Goal: Find contact information: Find contact information

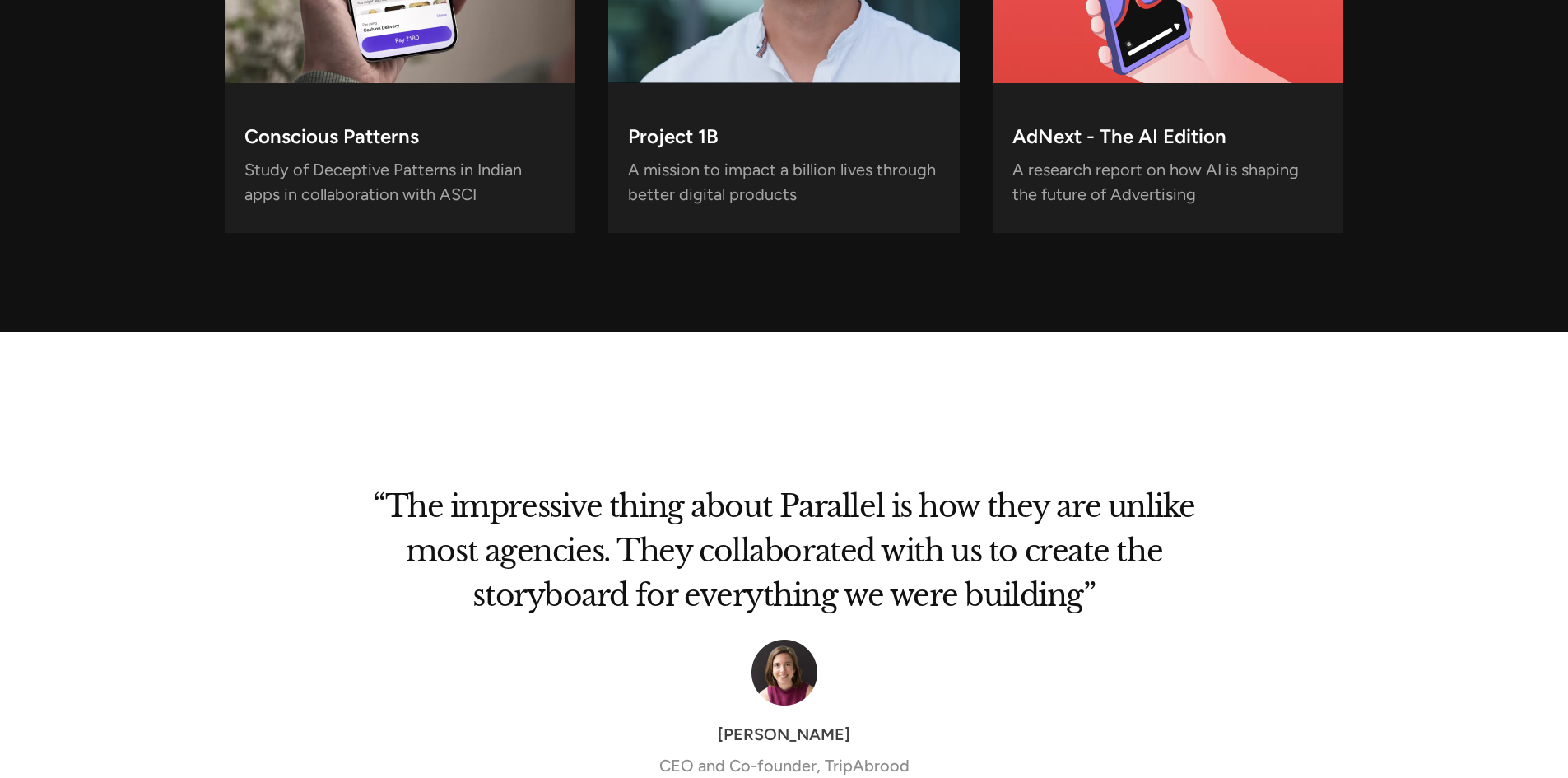
scroll to position [5353, 0]
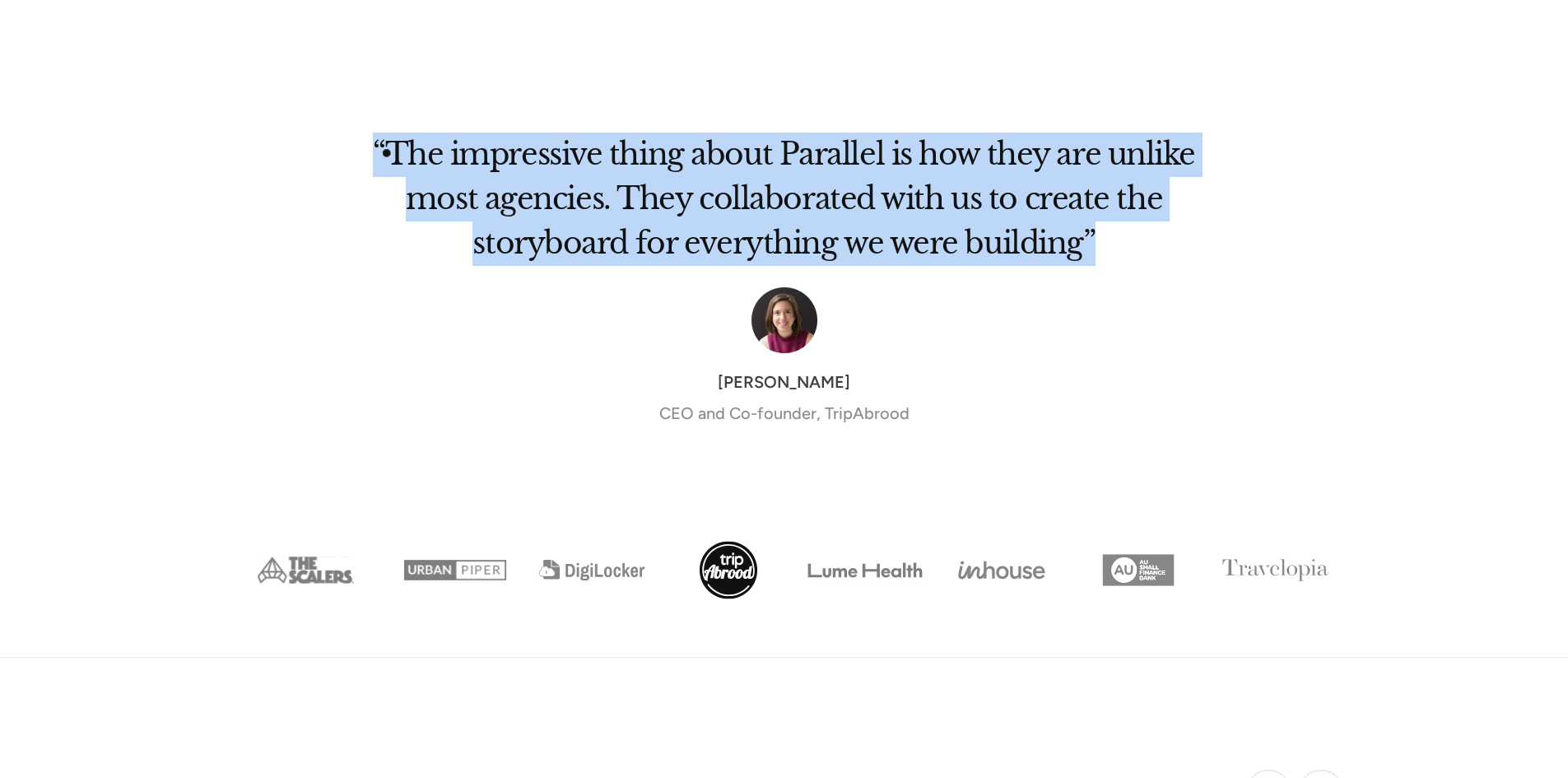
drag, startPoint x: 1105, startPoint y: 255, endPoint x: 305, endPoint y: 135, distance: 808.9
click at [312, 146] on div "“The impressive thing about Parallel is how they are unlike most agencies. They…" at bounding box center [784, 301] width 1120 height 381
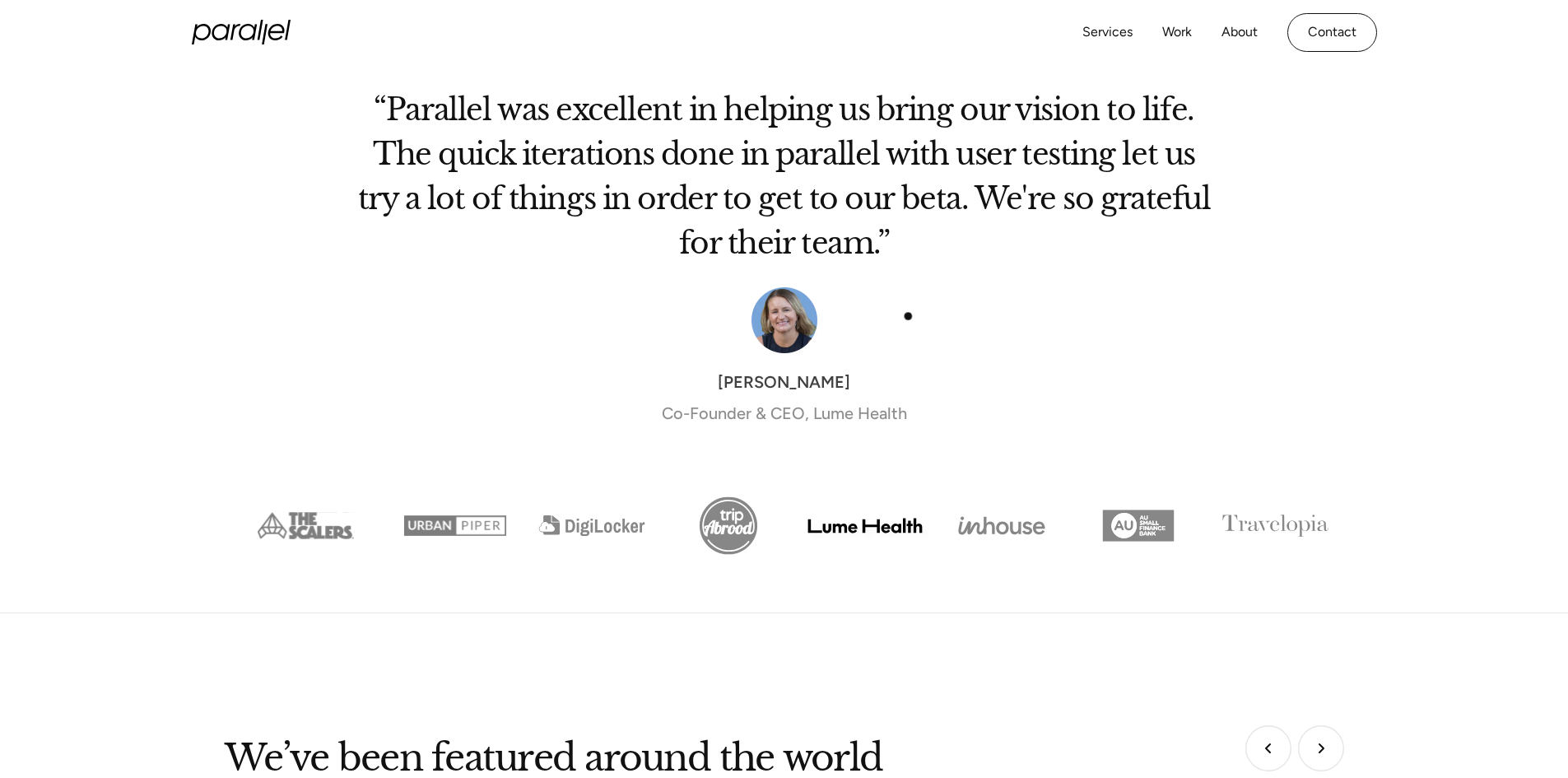
scroll to position [4983, 0]
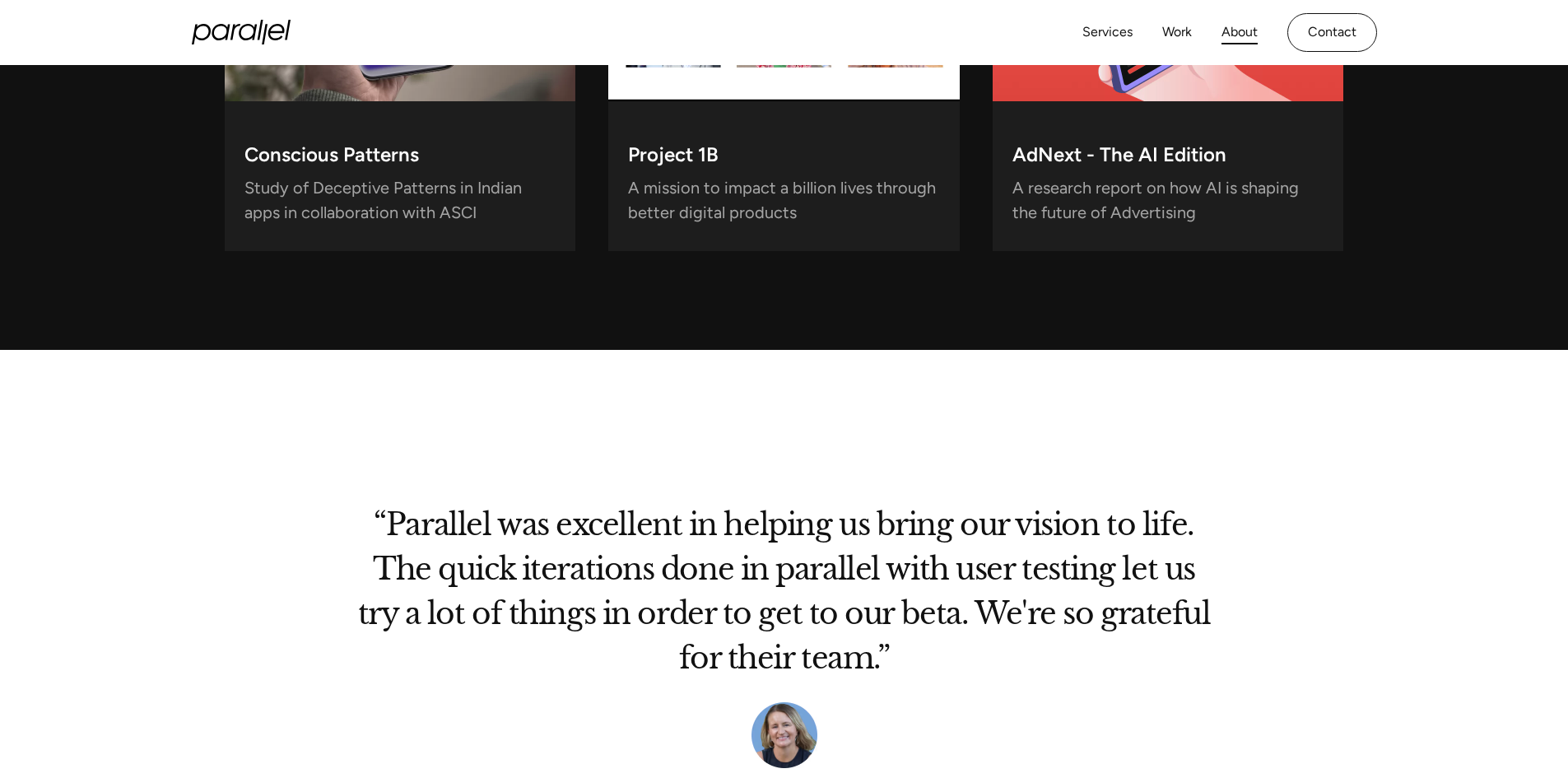
click at [1237, 28] on link "About" at bounding box center [1239, 33] width 36 height 24
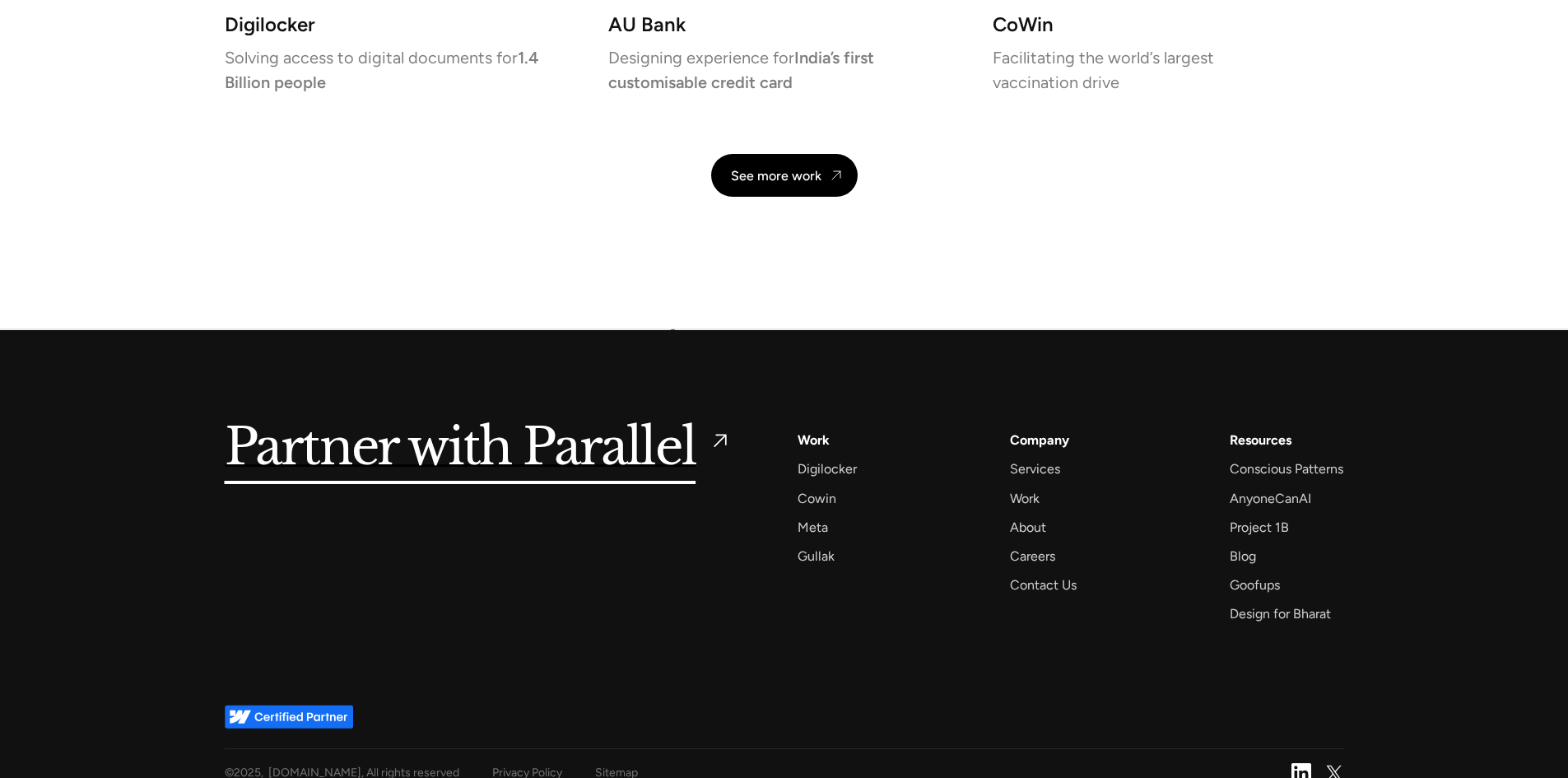
scroll to position [3950, 0]
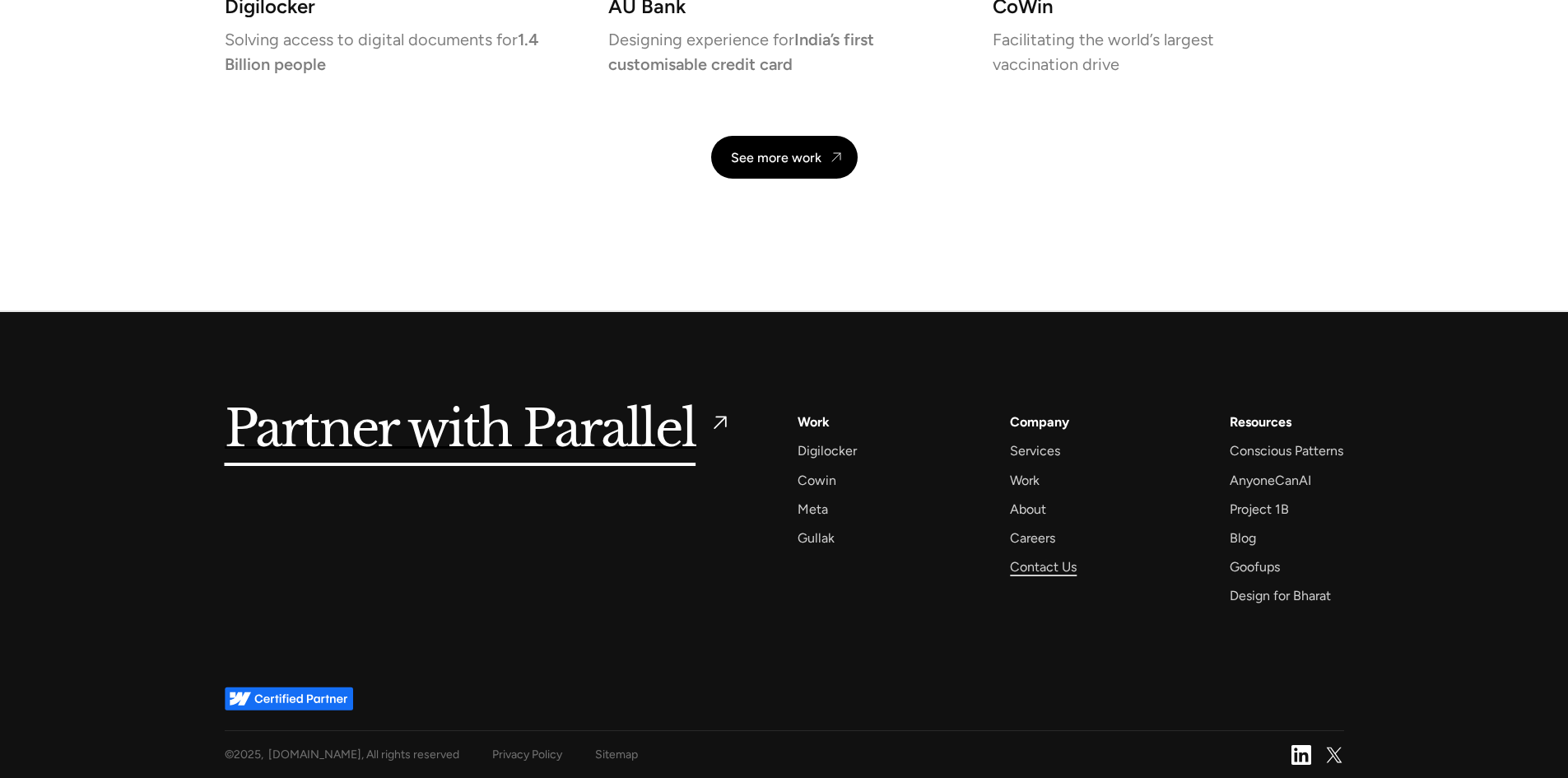
click at [1046, 563] on div "Contact Us" at bounding box center [1044, 567] width 67 height 23
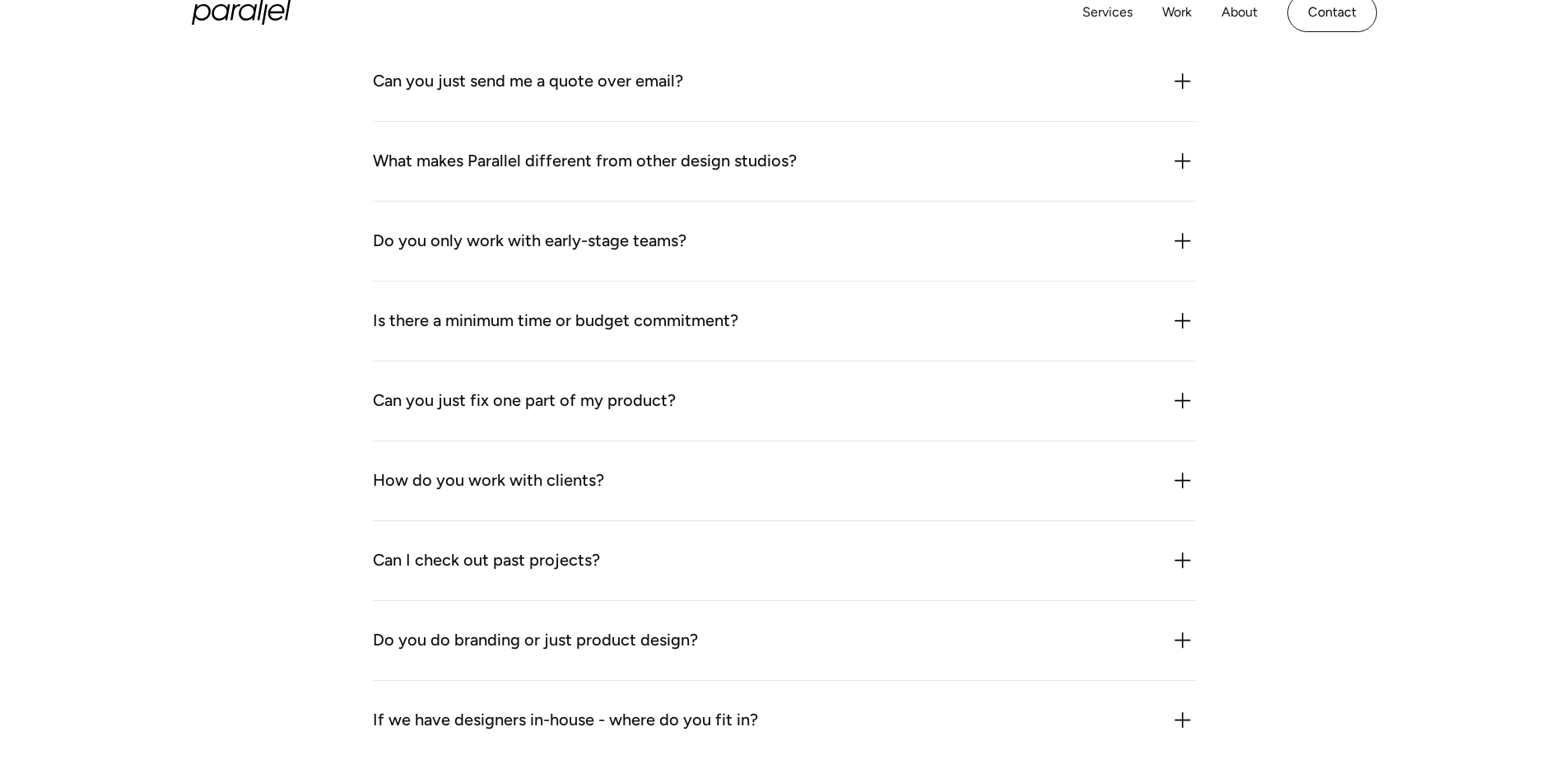
scroll to position [1917, 0]
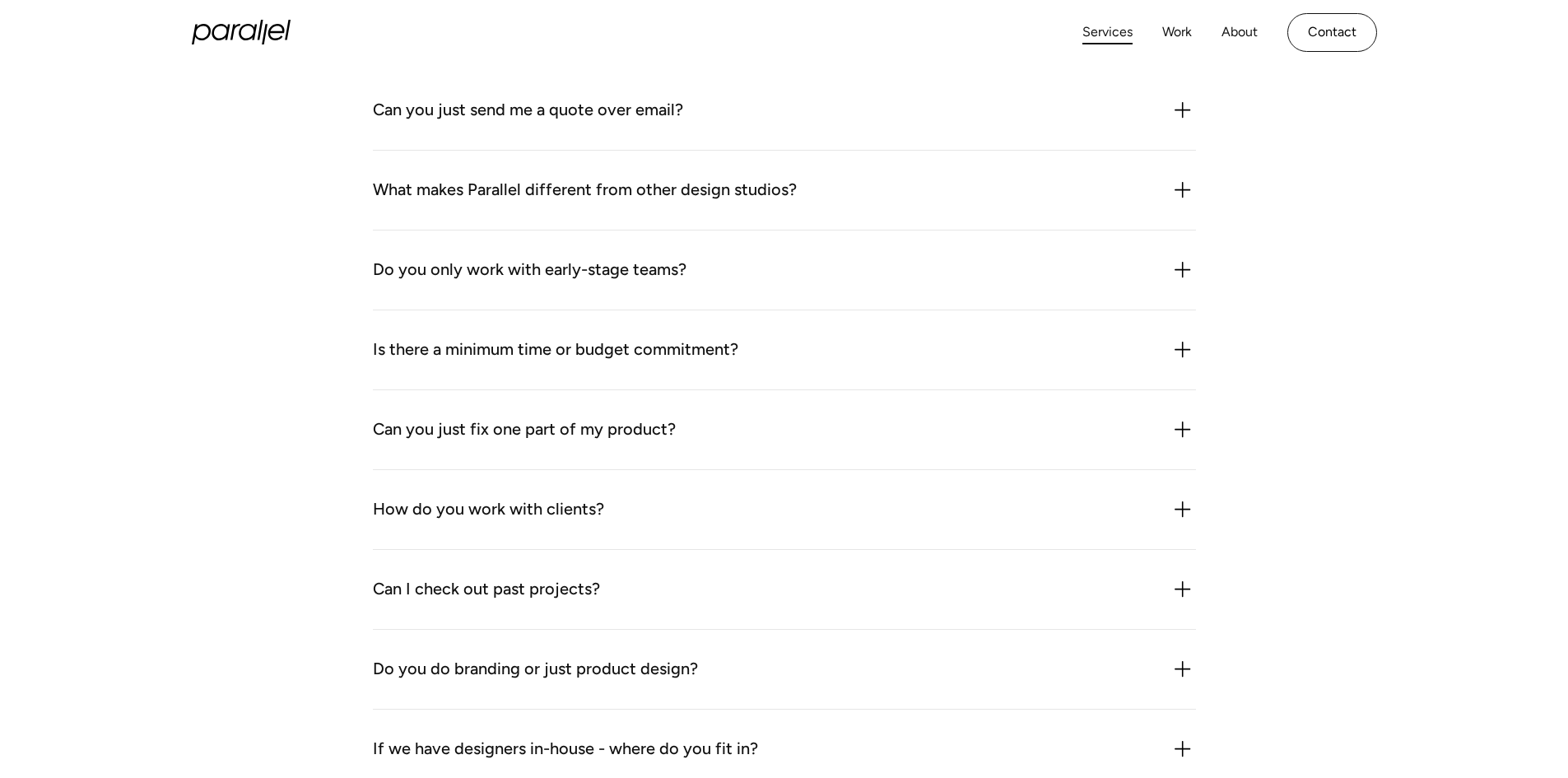
click at [1122, 34] on link "Services" at bounding box center [1107, 33] width 50 height 24
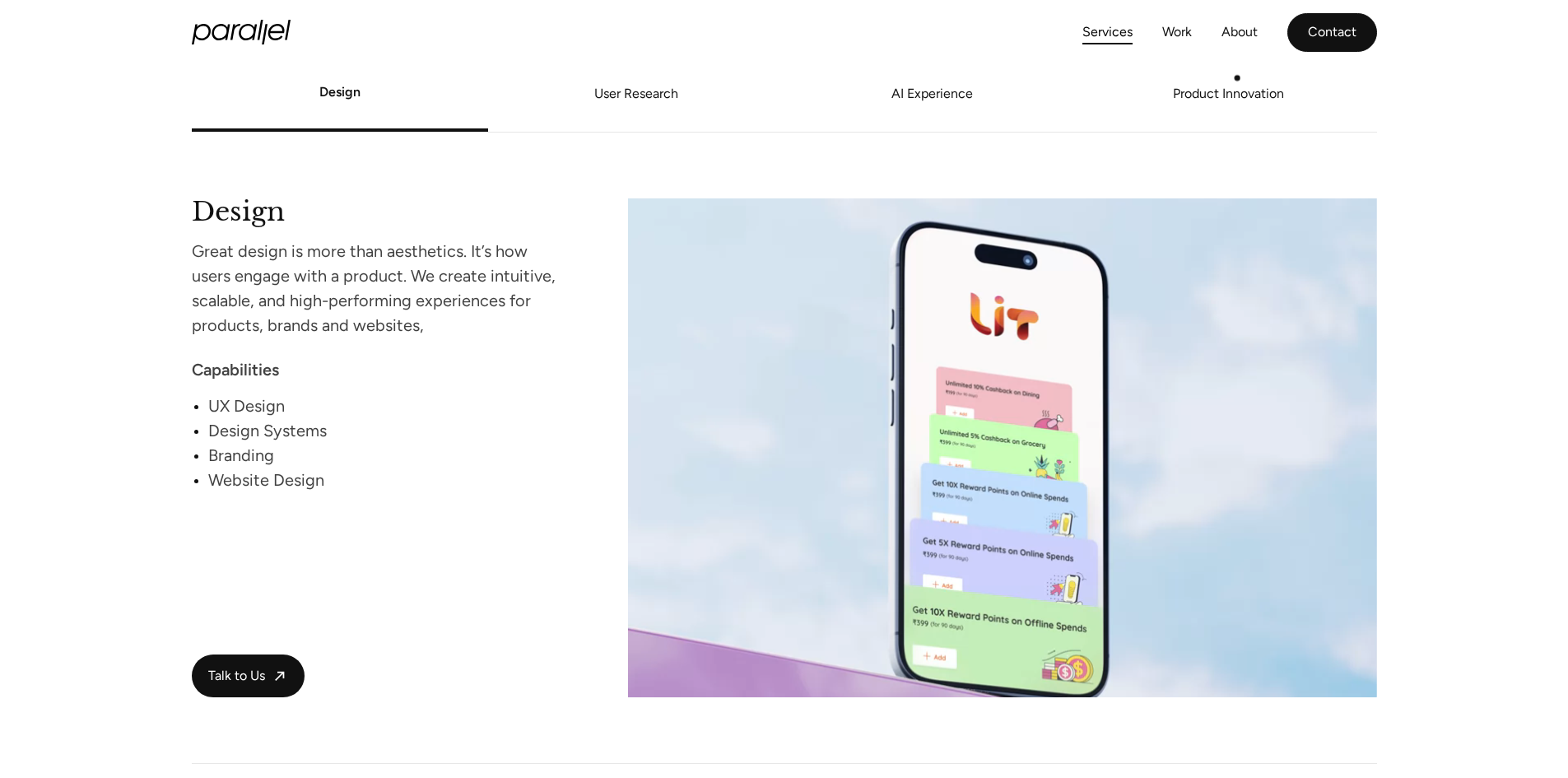
scroll to position [1466, 0]
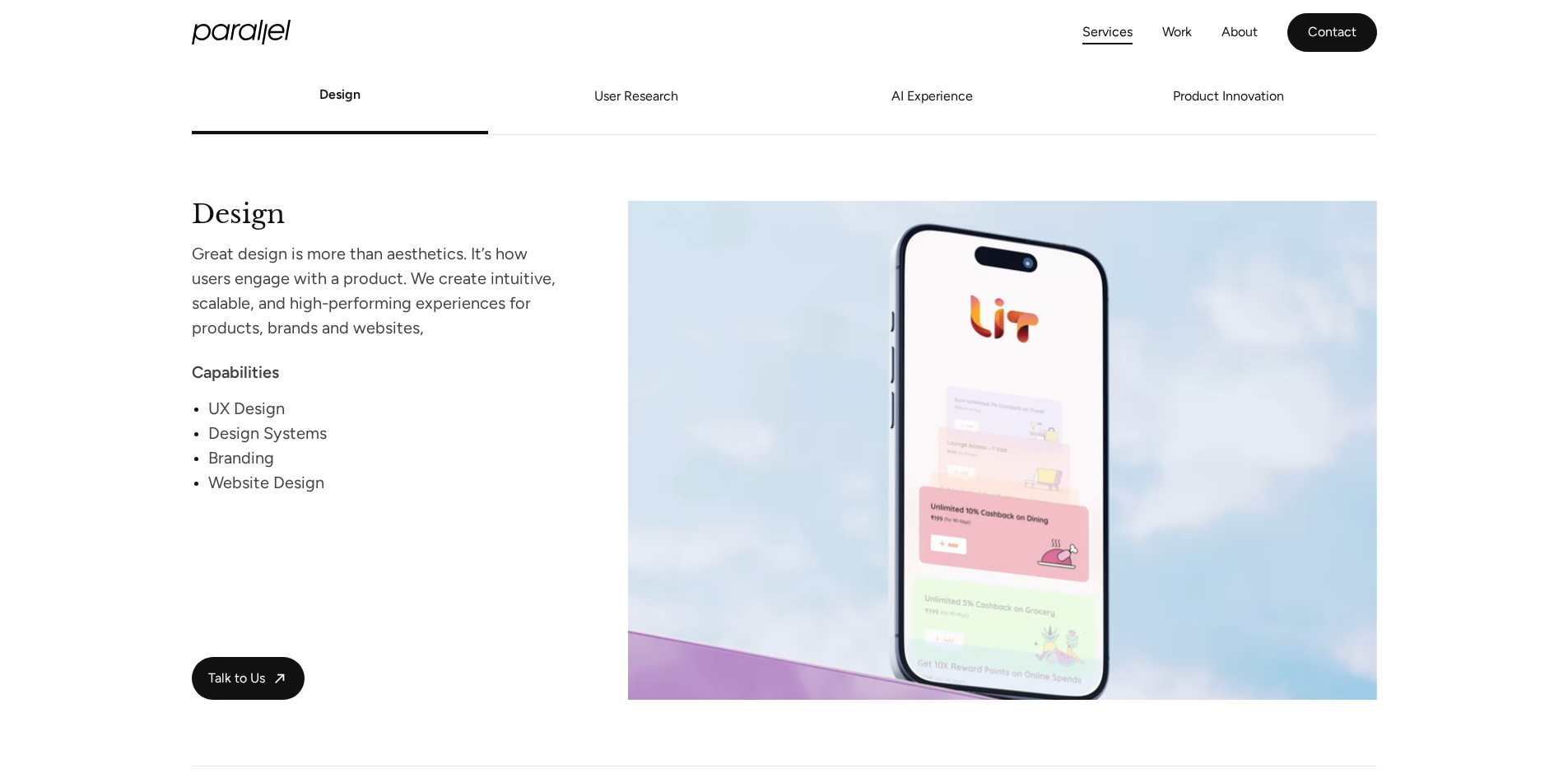
click at [1337, 37] on link "Contact" at bounding box center [1333, 33] width 90 height 38
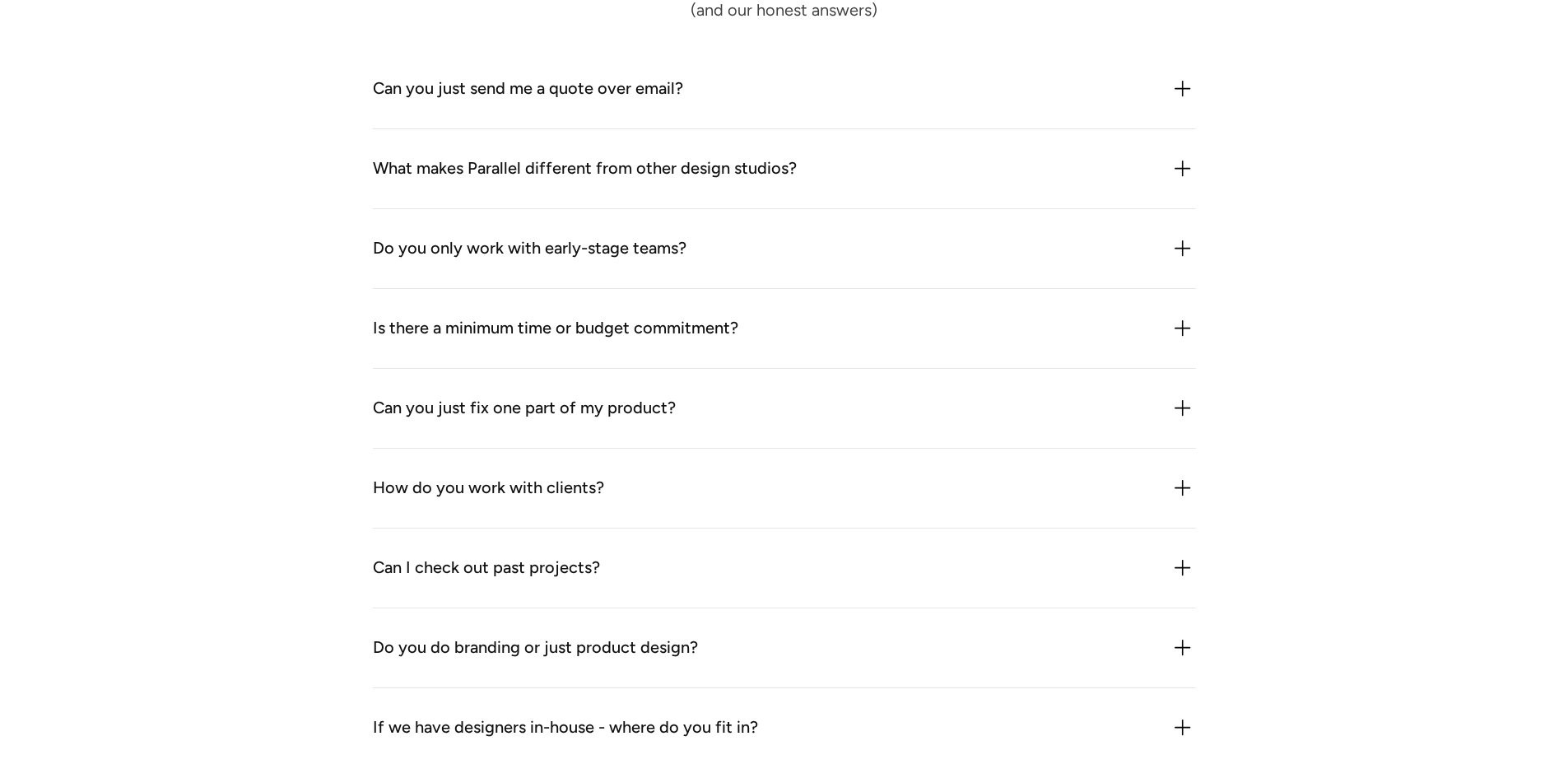
scroll to position [1977, 0]
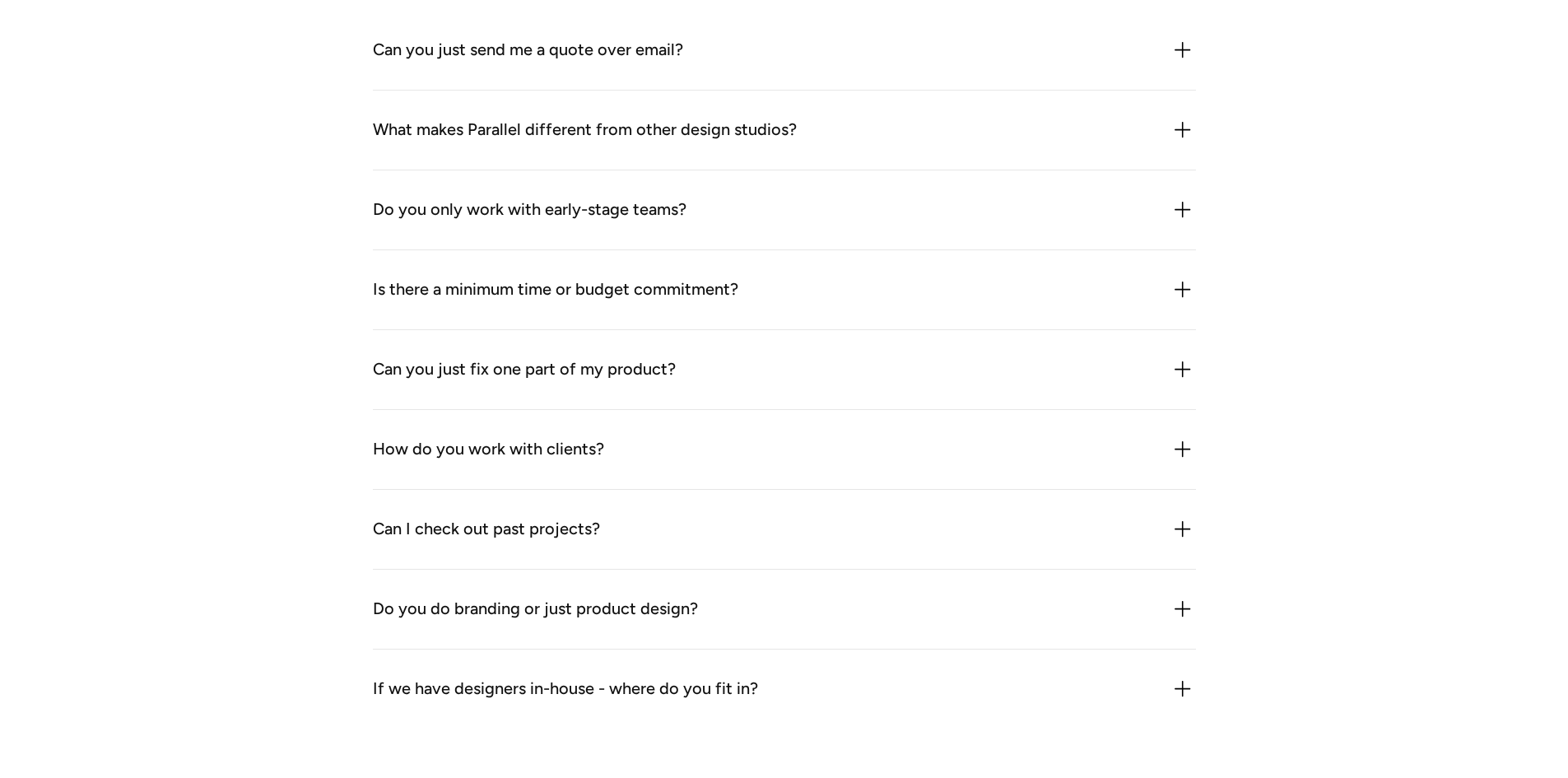
click at [1172, 445] on img at bounding box center [1183, 450] width 27 height 27
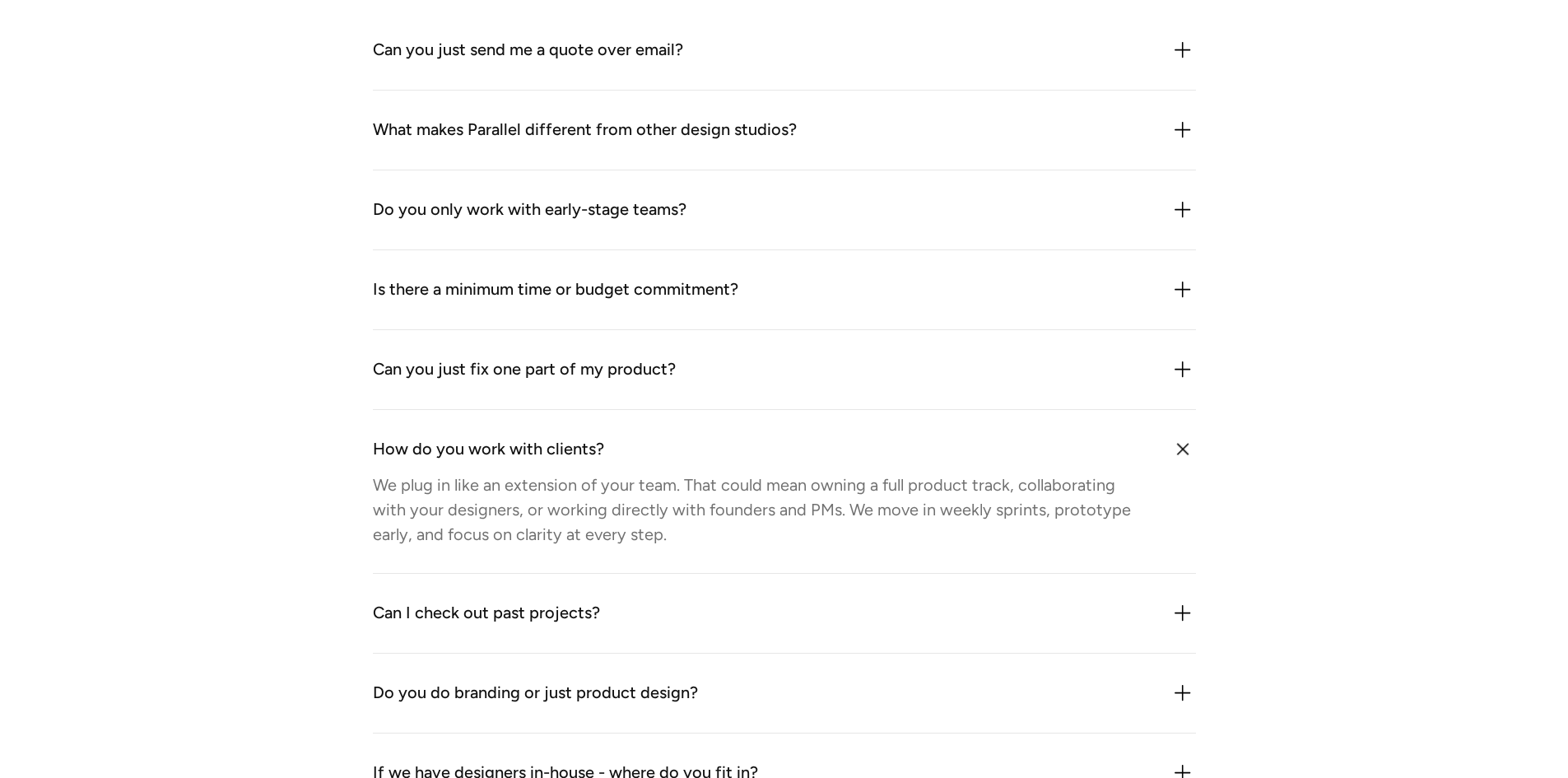
click at [1187, 447] on img at bounding box center [1182, 449] width 37 height 37
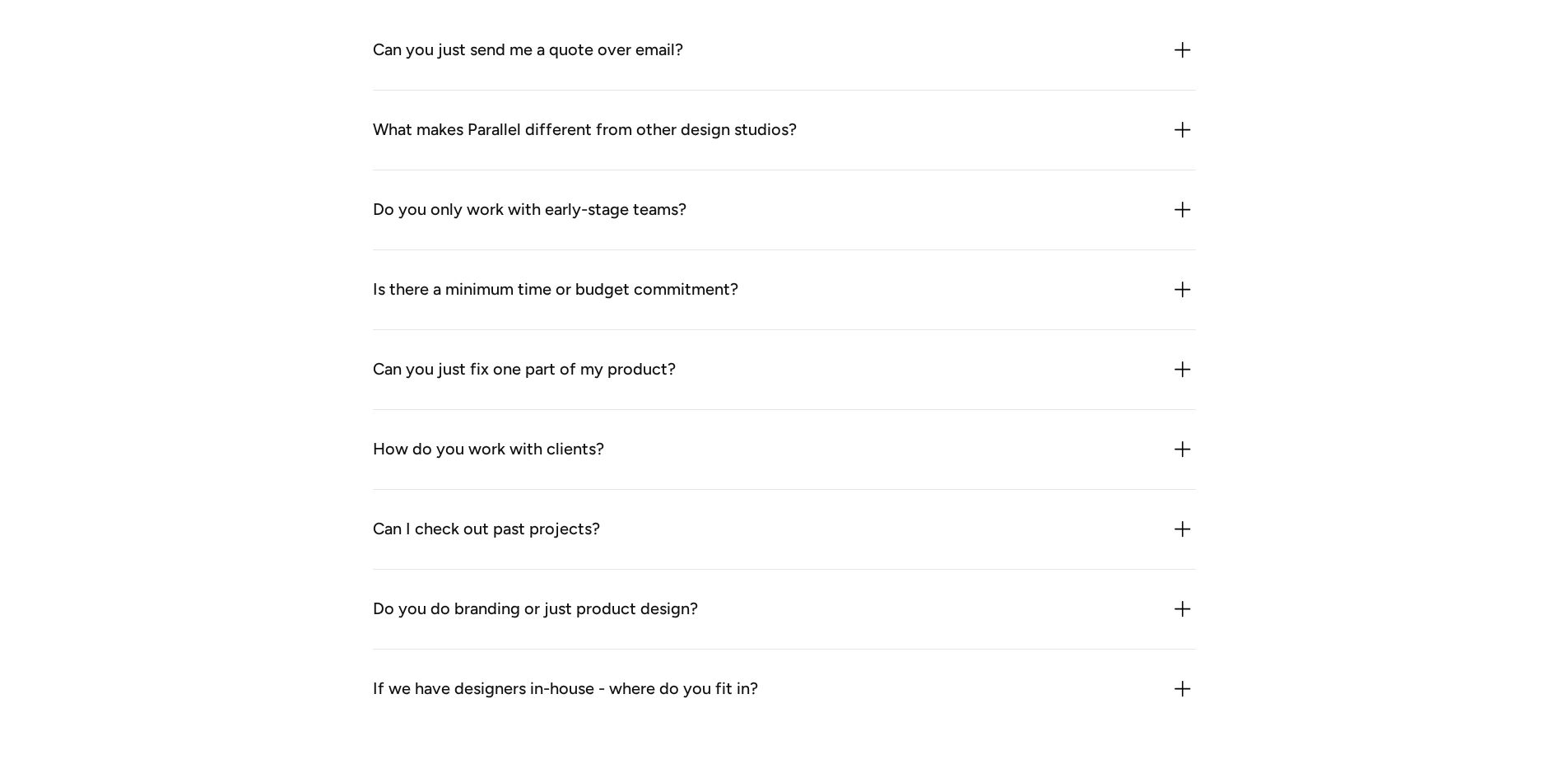
click at [1161, 520] on div "Can I check out past projects?" at bounding box center [784, 530] width 824 height 27
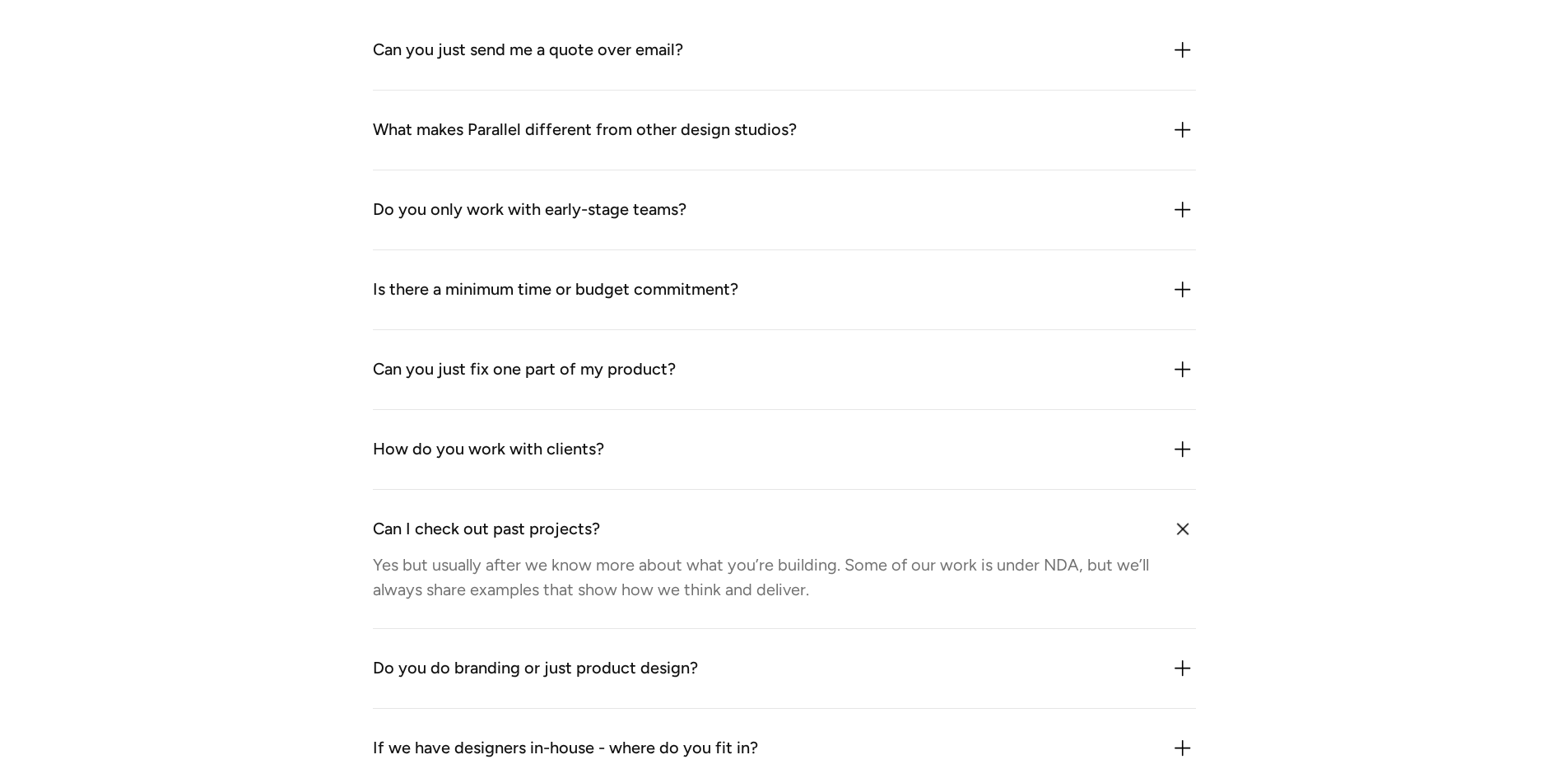
click at [1164, 500] on div "Can I check out past projects? Yes but usually after we know more about what yo…" at bounding box center [784, 559] width 824 height 139
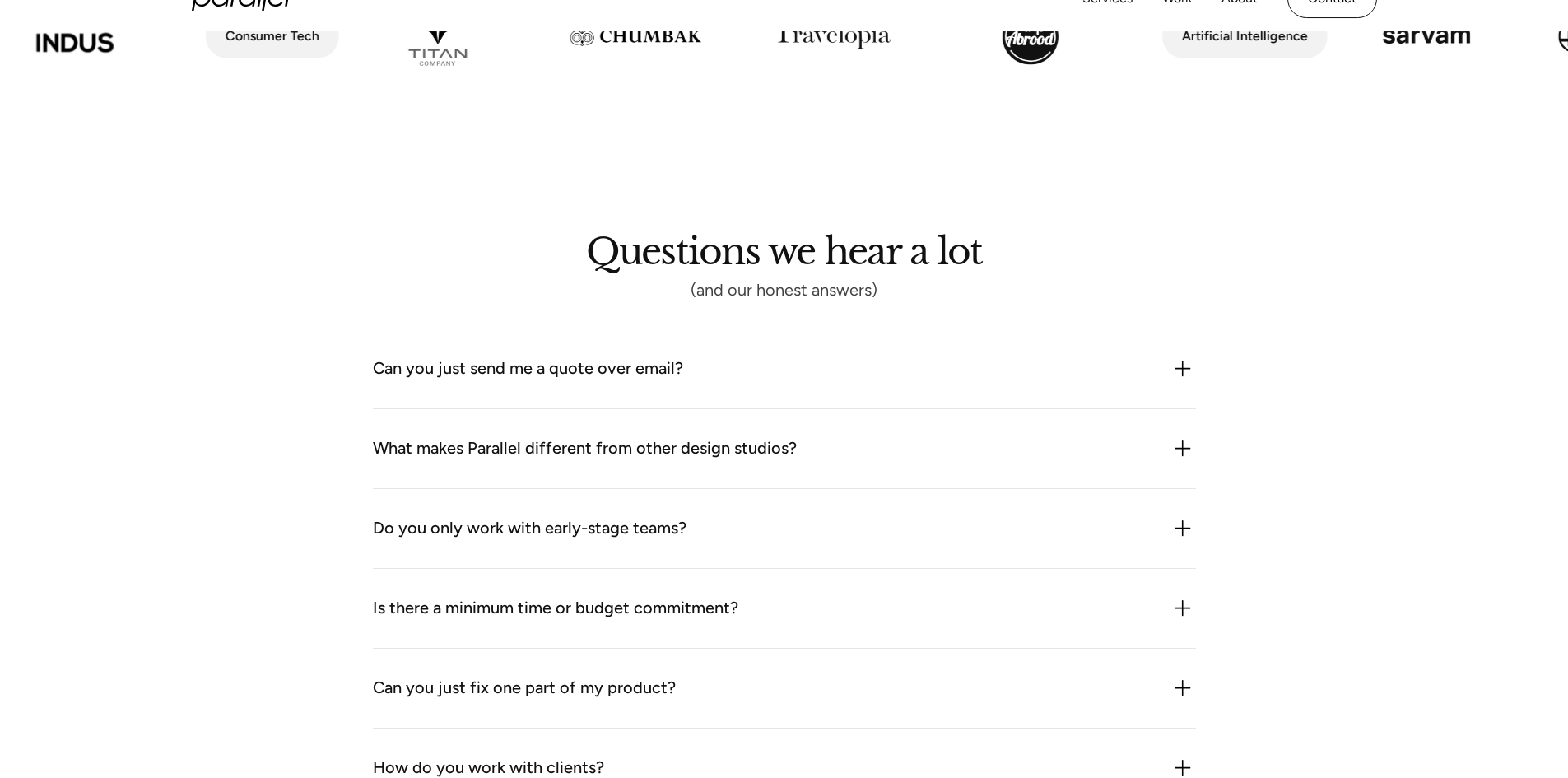
scroll to position [1647, 0]
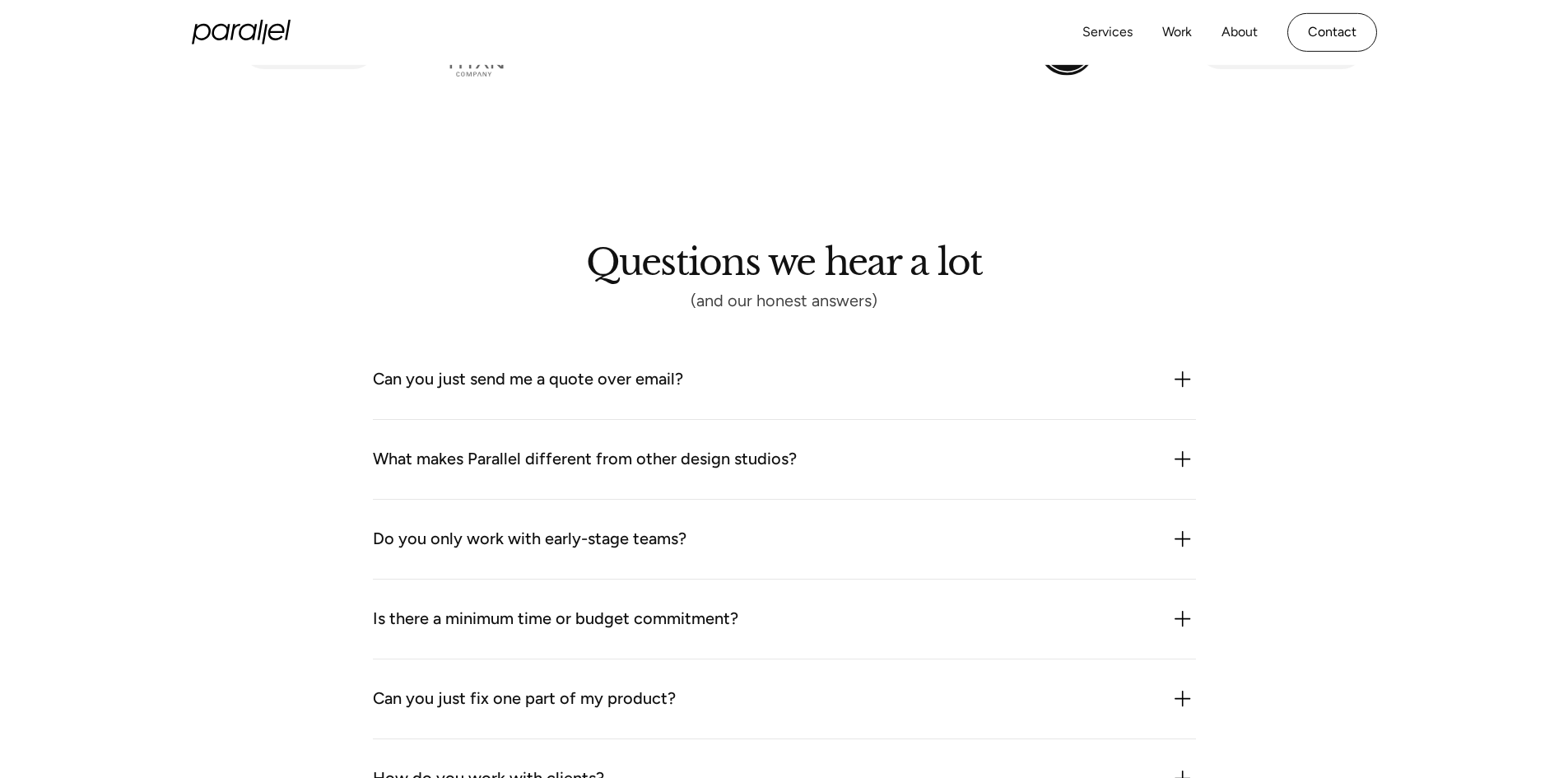
click at [654, 392] on div "Can you just send me a quote over email?" at bounding box center [528, 380] width 310 height 27
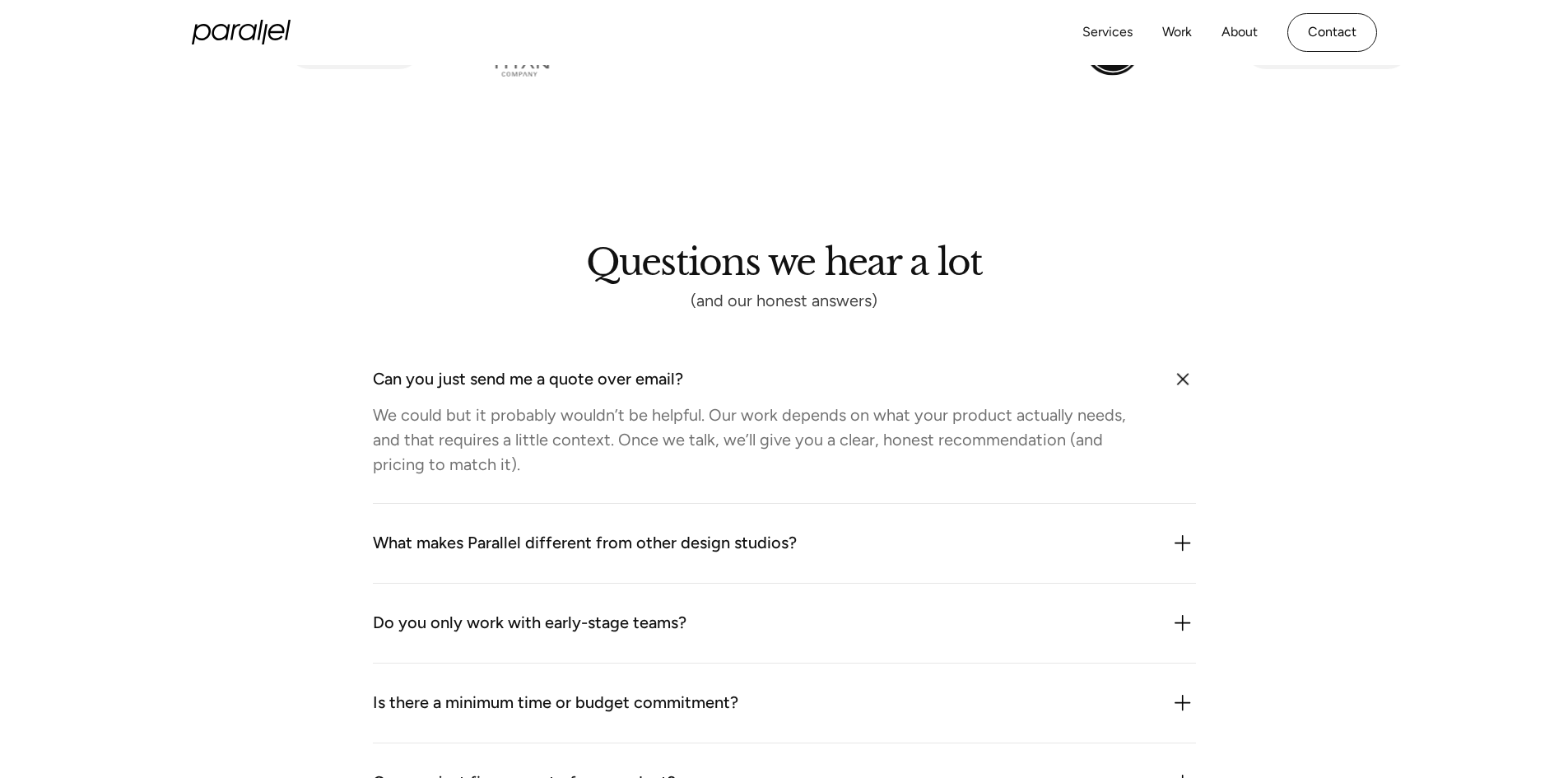
click at [1184, 384] on img at bounding box center [1182, 379] width 37 height 37
